Goal: Task Accomplishment & Management: Use online tool/utility

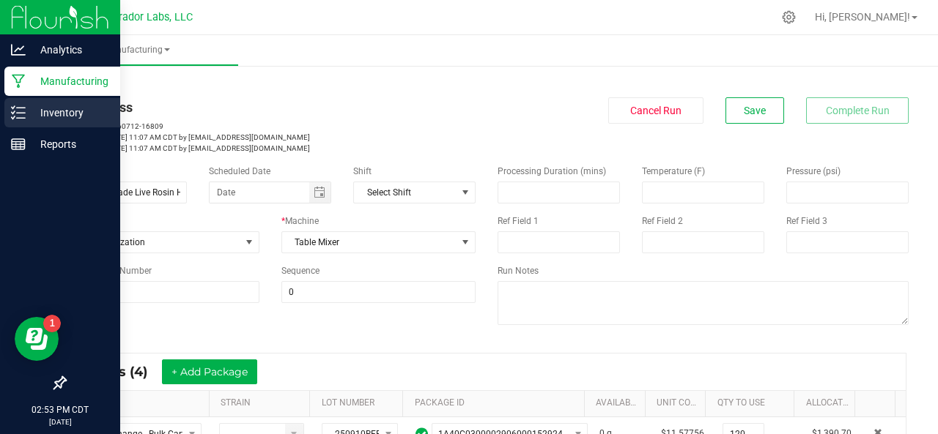
click at [72, 109] on p "Inventory" at bounding box center [70, 113] width 88 height 18
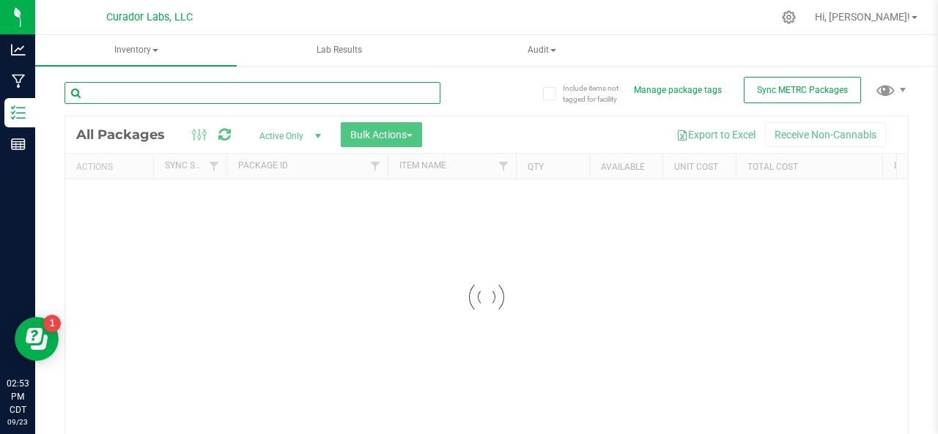
click at [144, 89] on input "text" at bounding box center [252, 93] width 376 height 22
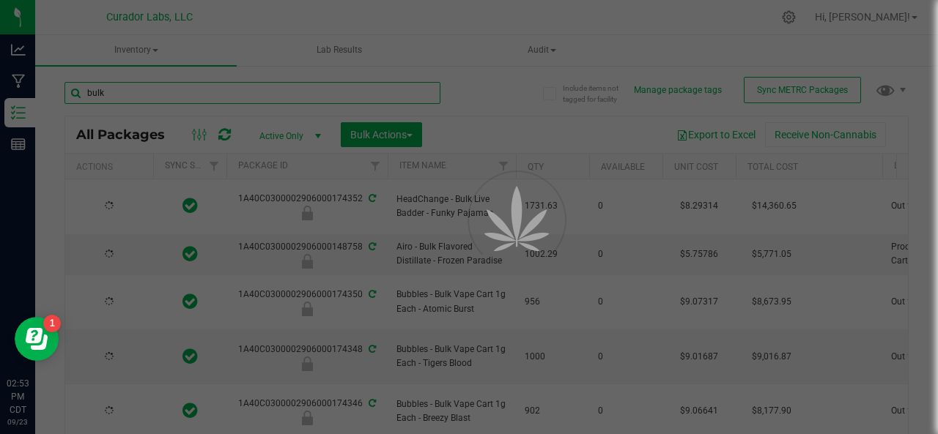
type input "bulk c"
type input "[DATE]"
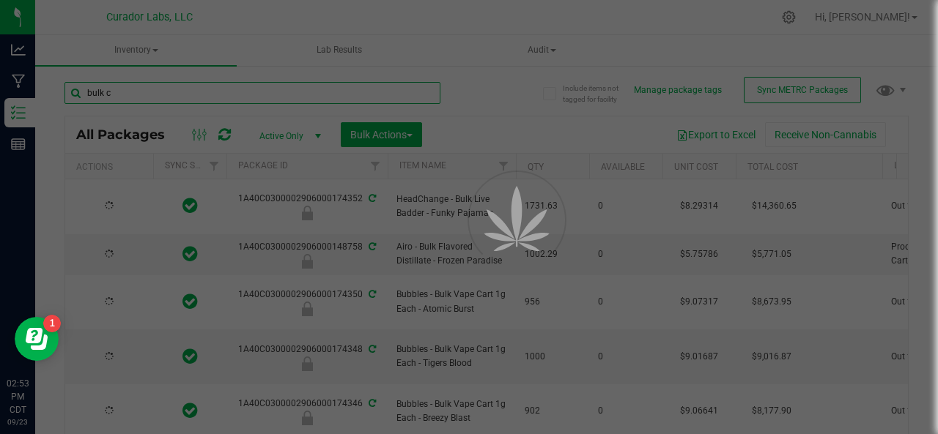
type input "[DATE]"
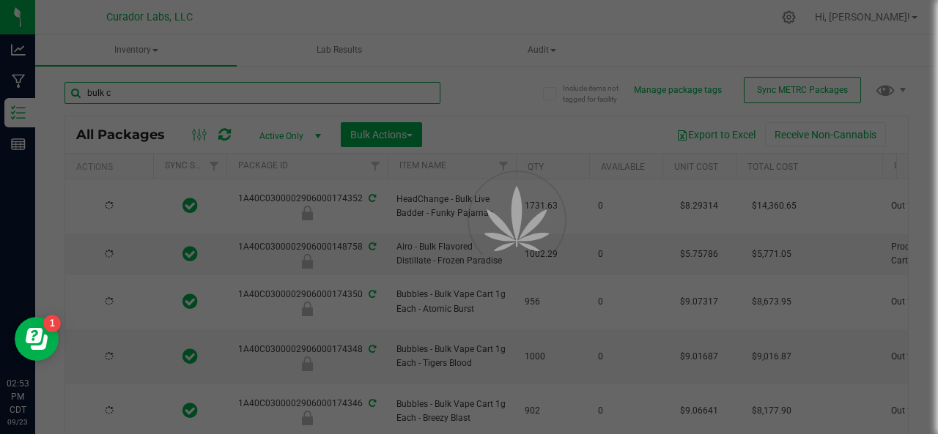
type input "[DATE]"
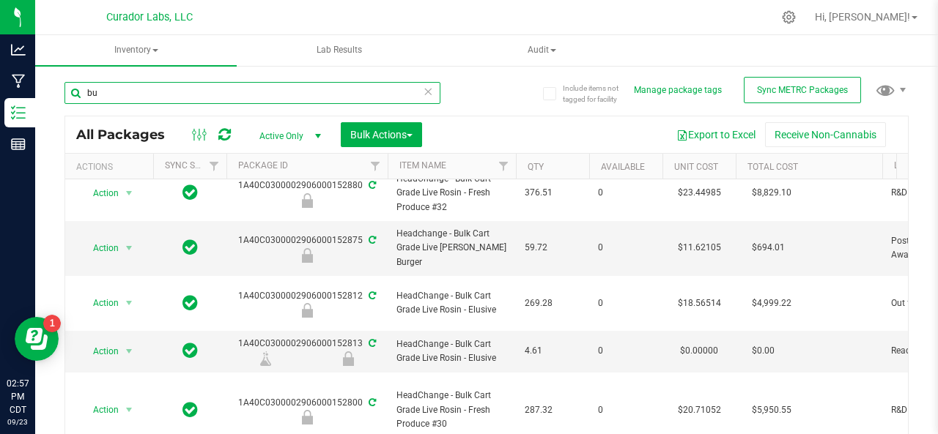
type input "b"
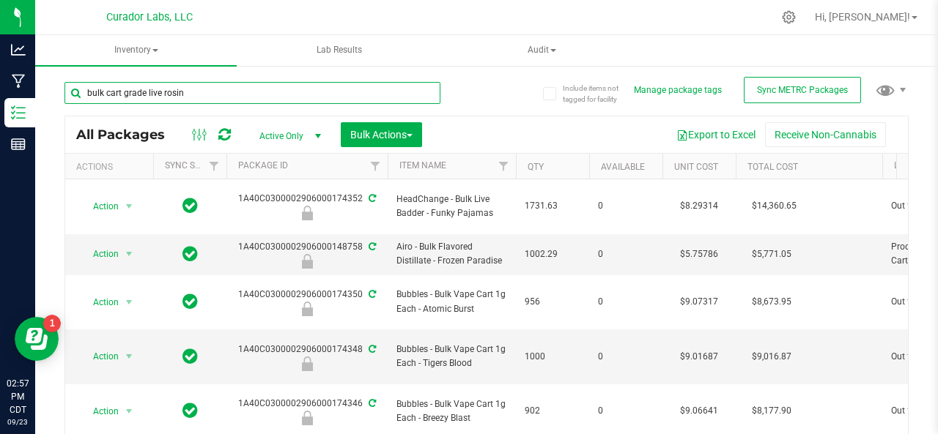
type input "bulk cart grade live rosin -"
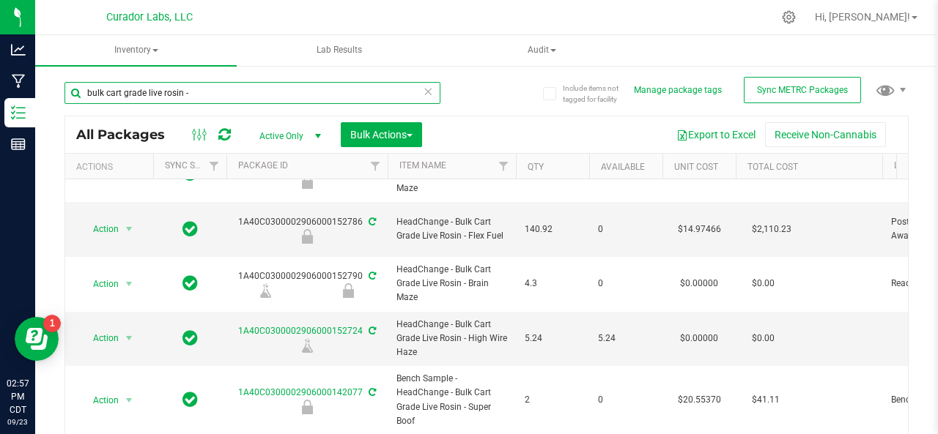
scroll to position [769, 0]
